Goal: Task Accomplishment & Management: Use online tool/utility

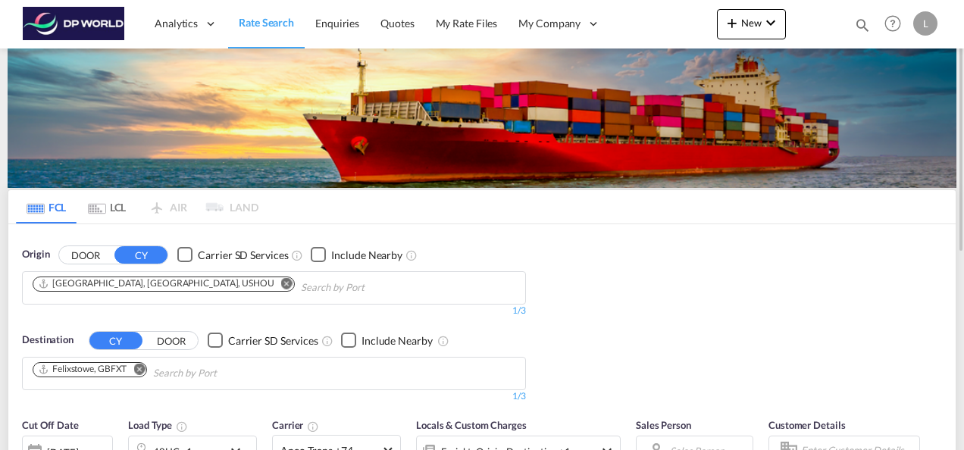
click at [281, 277] on md-icon "Remove" at bounding box center [286, 282] width 11 height 11
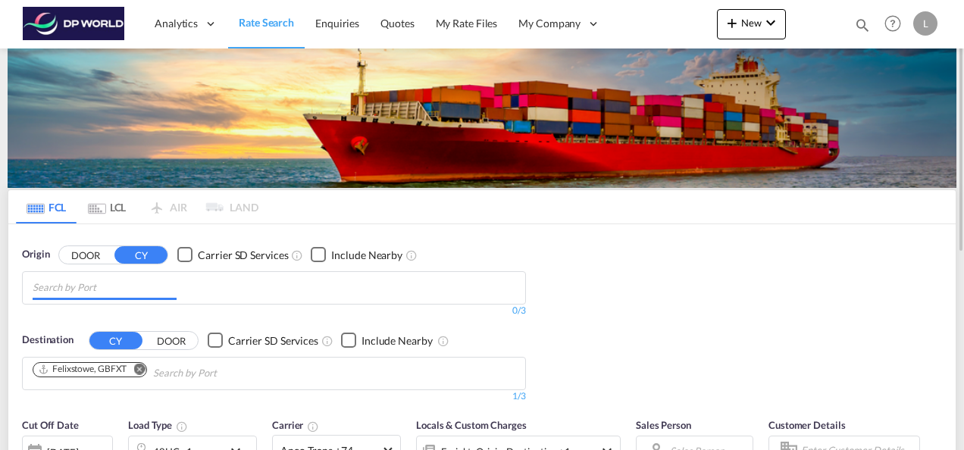
click at [111, 289] on input "Chips input." at bounding box center [105, 288] width 144 height 24
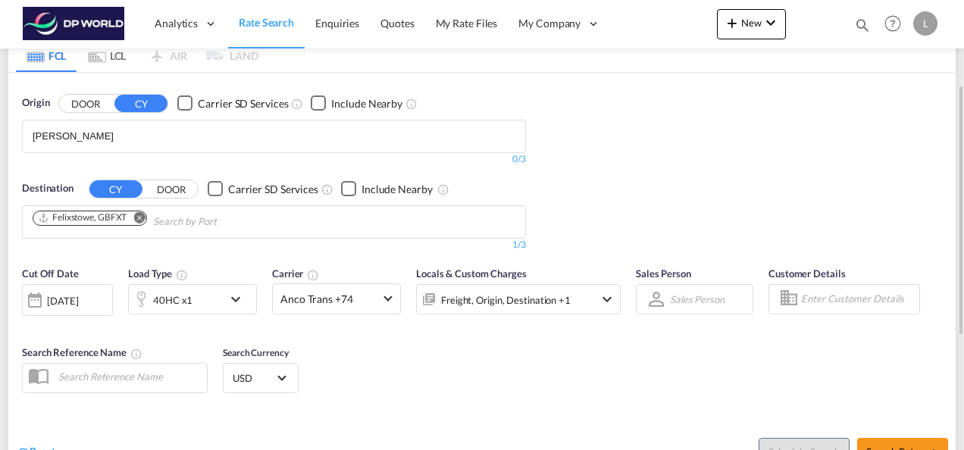
click at [77, 134] on body "Analytics Dashboard Rate Search Enquiries Quotes My Rate Files My Company" at bounding box center [482, 225] width 964 height 450
click at [86, 130] on input "[PERSON_NAME]" at bounding box center [105, 136] width 144 height 24
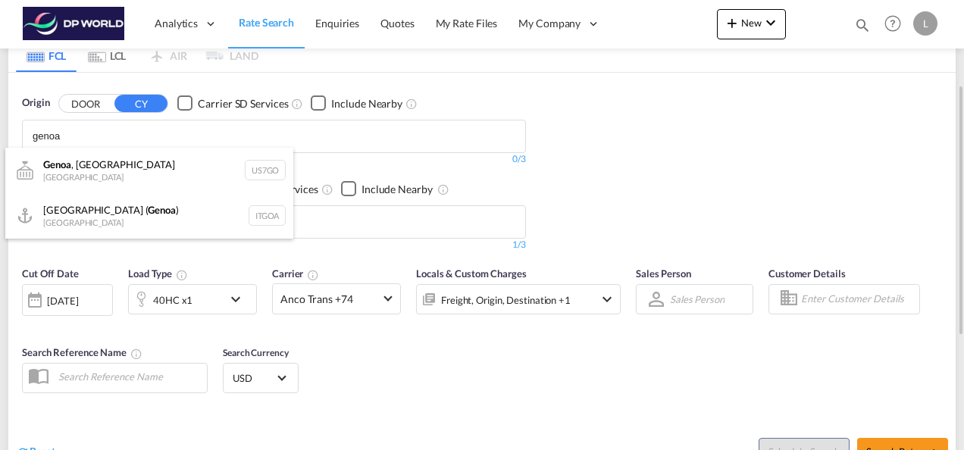
type input "genoa"
click at [108, 221] on div "[GEOGRAPHIC_DATA] ( [GEOGRAPHIC_DATA] ) [GEOGRAPHIC_DATA] ITGOA" at bounding box center [149, 215] width 288 height 45
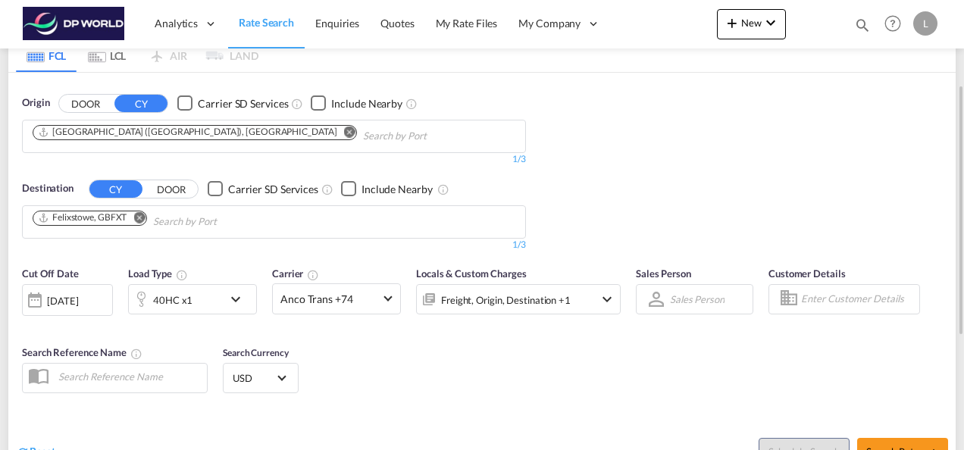
click at [138, 217] on md-icon "Remove" at bounding box center [138, 217] width 11 height 11
click at [102, 223] on body "Analytics Dashboard Rate Search Enquiries Quotes My Rate Files My Company" at bounding box center [482, 225] width 964 height 450
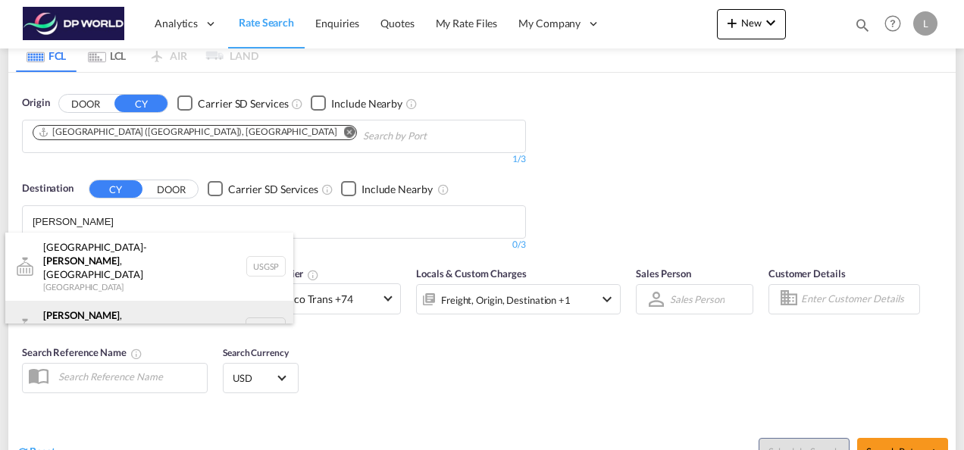
type input "[PERSON_NAME]"
click at [121, 305] on div "Greer , [GEOGRAPHIC_DATA] [GEOGRAPHIC_DATA] USGXX" at bounding box center [149, 328] width 288 height 55
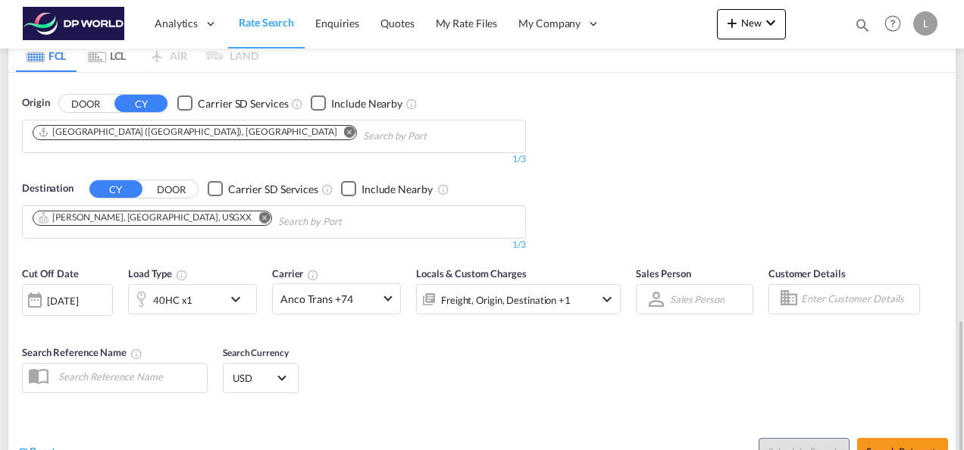
scroll to position [303, 0]
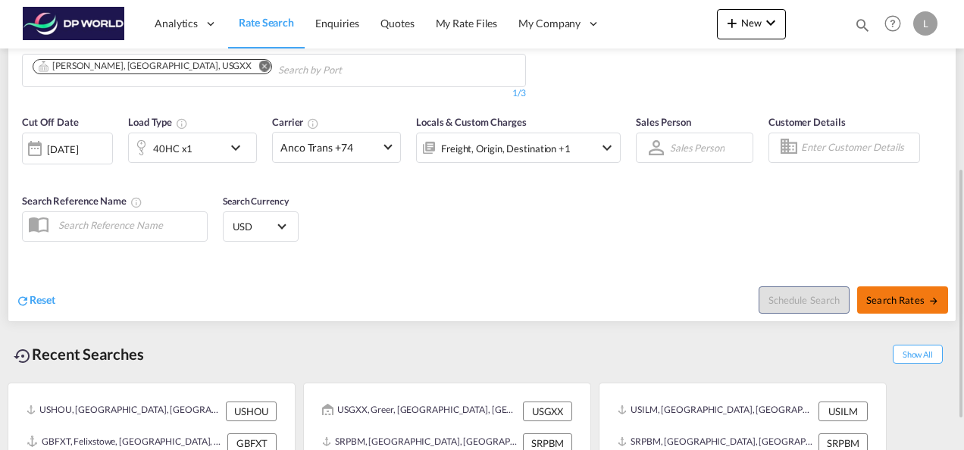
click at [910, 287] on button "Search Rates" at bounding box center [903, 300] width 91 height 27
type input "ITGOA to USGXX / [DATE]"
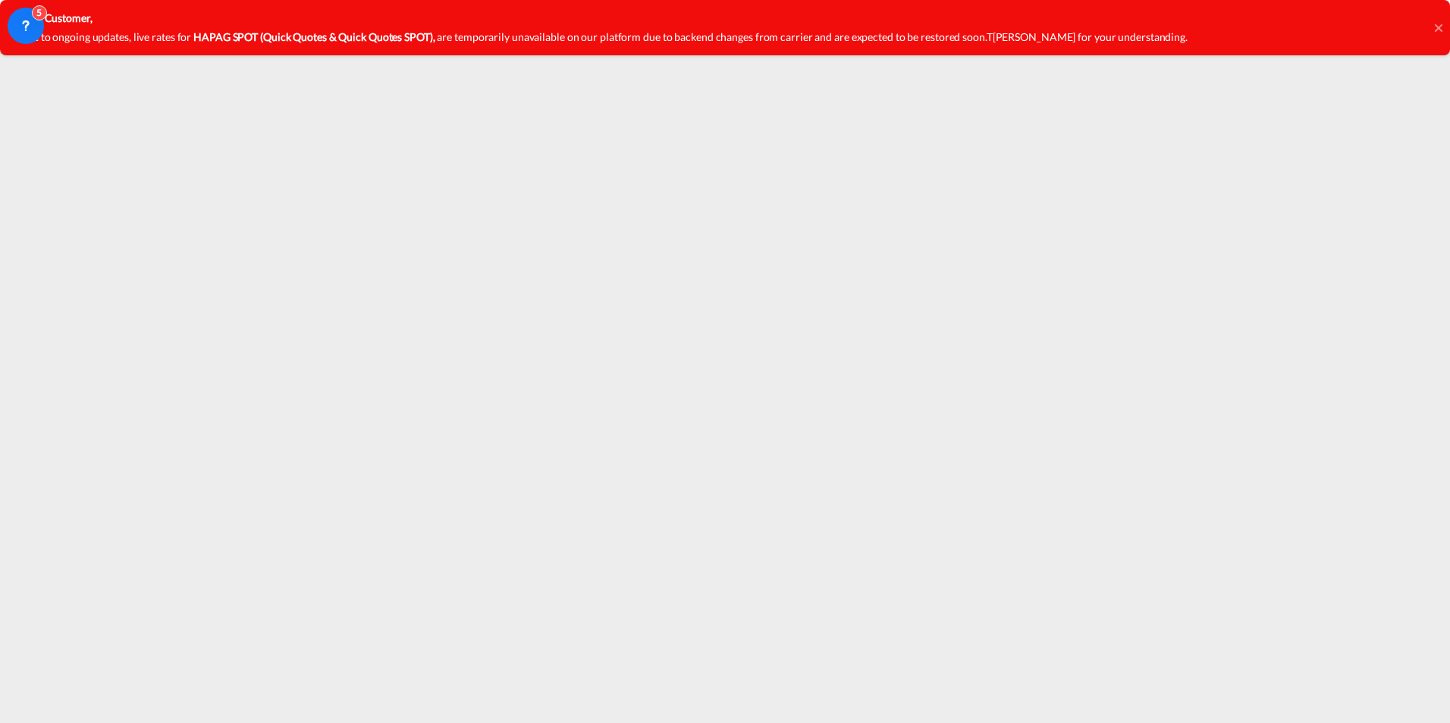
click at [1440, 27] on icon at bounding box center [1438, 28] width 8 height 8
